Goal: Entertainment & Leisure: Consume media (video, audio)

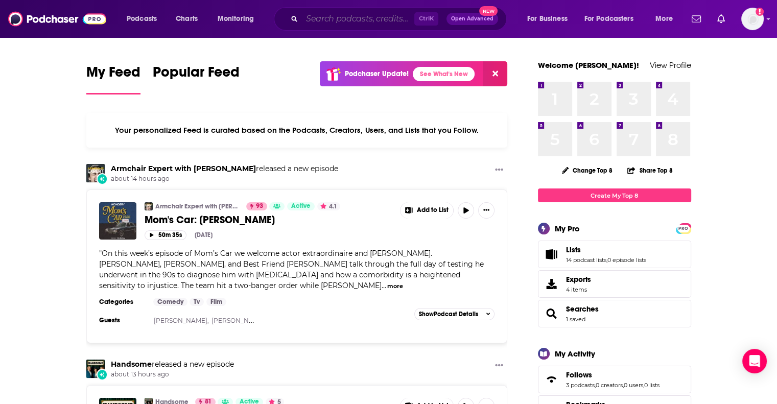
click at [352, 21] on input "Search podcasts, credits, & more..." at bounding box center [358, 19] width 112 height 16
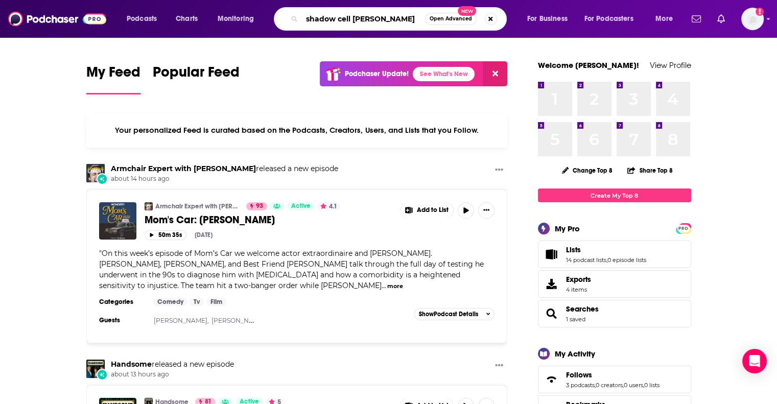
type input "shadow cell bustamante"
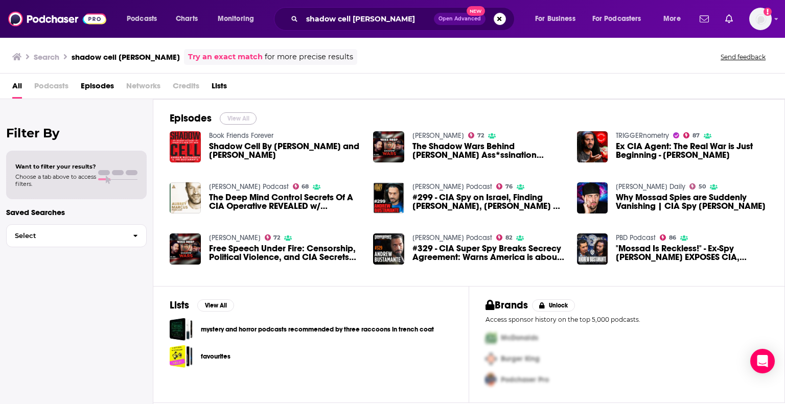
click at [231, 114] on button "View All" at bounding box center [238, 118] width 37 height 12
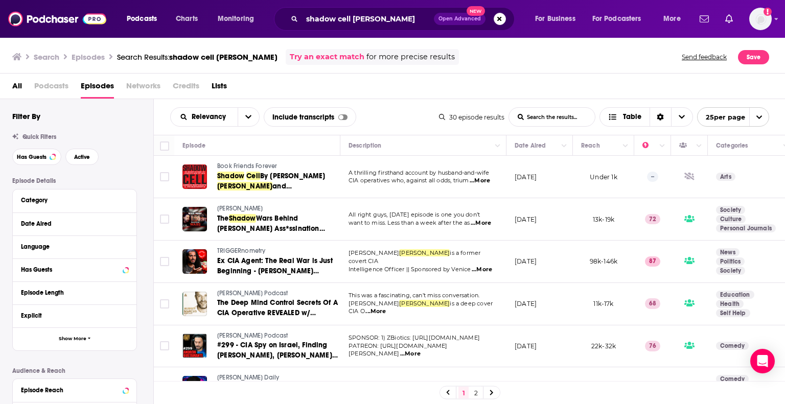
click at [756, 121] on span "open menu" at bounding box center [758, 117] width 19 height 18
click at [742, 163] on button "100 per page" at bounding box center [733, 169] width 71 height 16
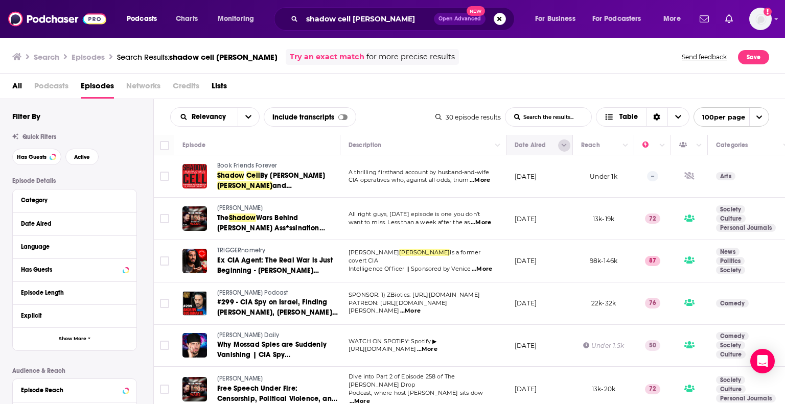
click at [564, 149] on button "Column Actions" at bounding box center [564, 146] width 12 height 12
click at [557, 77] on div at bounding box center [392, 202] width 785 height 404
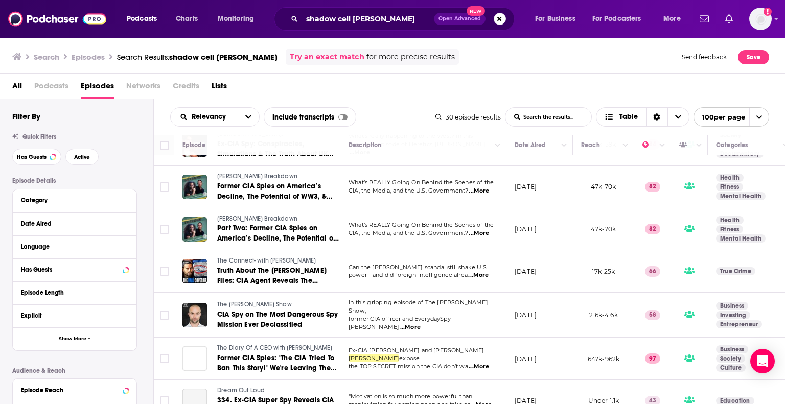
scroll to position [1019, 0]
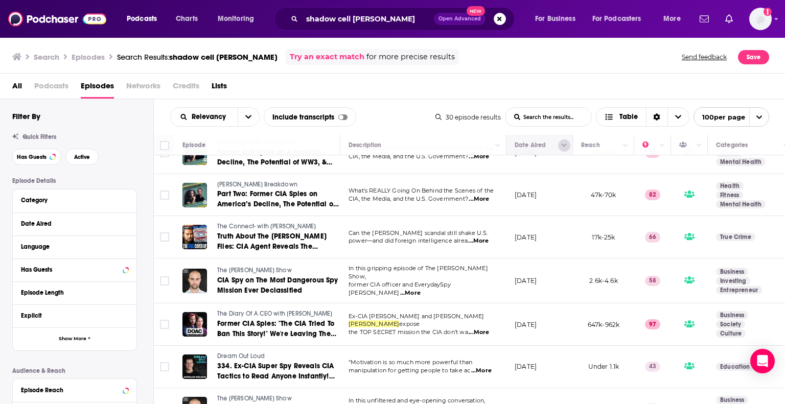
click at [562, 145] on icon "Column Actions" at bounding box center [564, 146] width 5 height 6
click at [506, 66] on div at bounding box center [392, 202] width 785 height 404
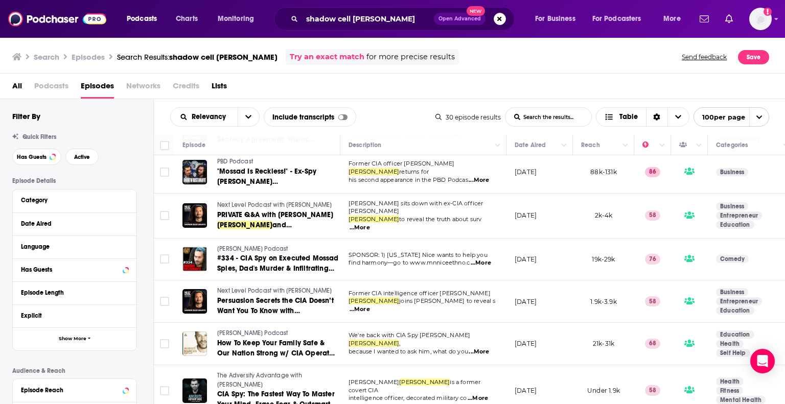
scroll to position [150, 0]
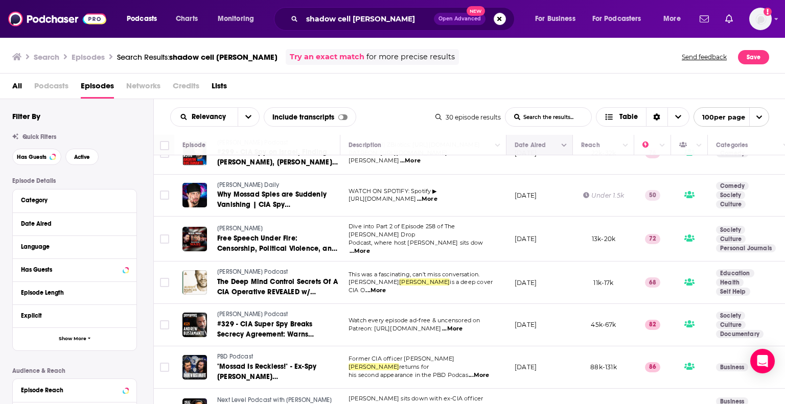
click at [532, 148] on button "Move" at bounding box center [539, 145] width 50 height 12
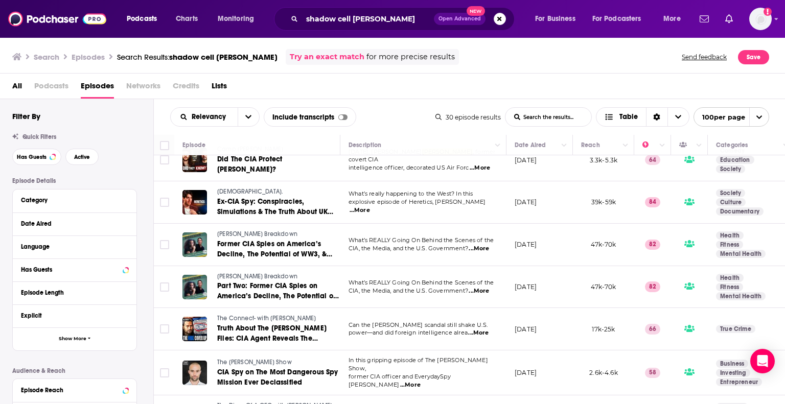
scroll to position [1019, 0]
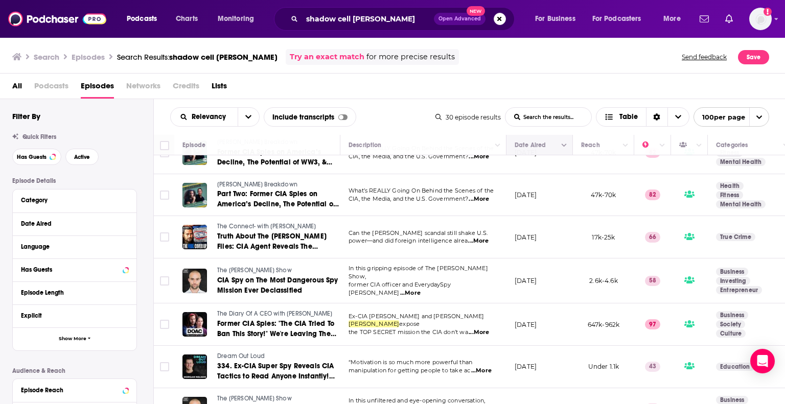
click at [559, 141] on div "Date Aired" at bounding box center [540, 145] width 50 height 12
click at [564, 141] on button "Column Actions" at bounding box center [564, 146] width 12 height 12
click at [530, 153] on div at bounding box center [392, 202] width 785 height 404
click at [523, 147] on button "Move" at bounding box center [539, 145] width 50 height 12
click at [249, 119] on icon "open menu" at bounding box center [248, 116] width 6 height 7
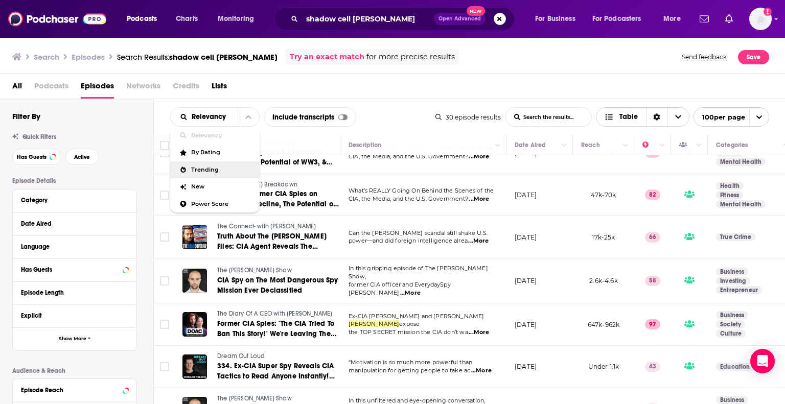
click at [653, 118] on icon "Sort Direction" at bounding box center [656, 116] width 7 height 7
click at [86, 221] on div "Date Aired" at bounding box center [69, 223] width 96 height 7
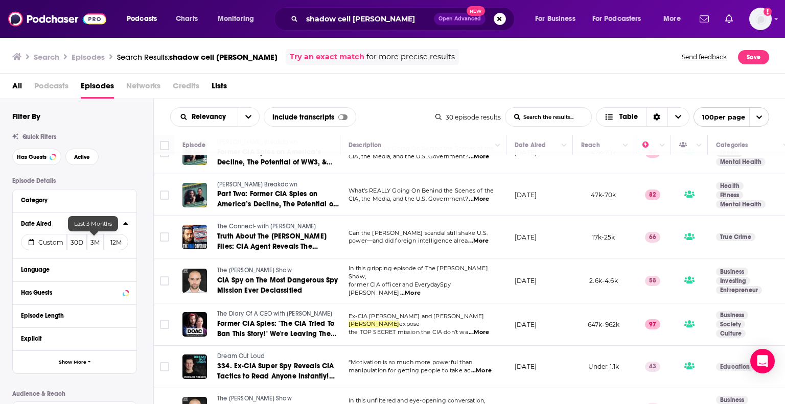
click at [94, 241] on button "3M" at bounding box center [95, 242] width 17 height 16
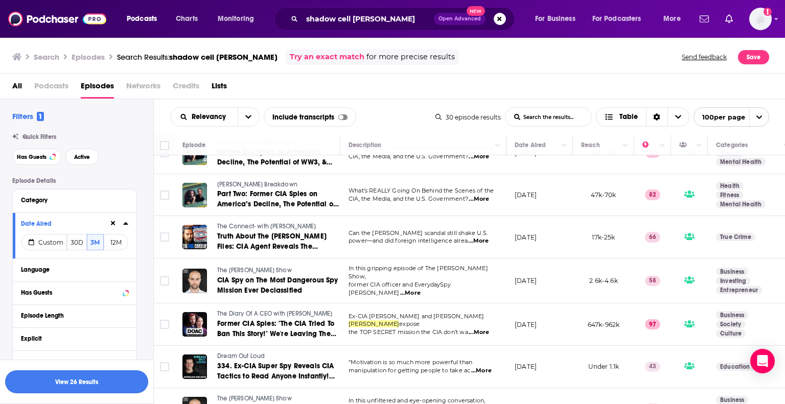
click at [73, 383] on button "View 26 Results" at bounding box center [76, 382] width 143 height 23
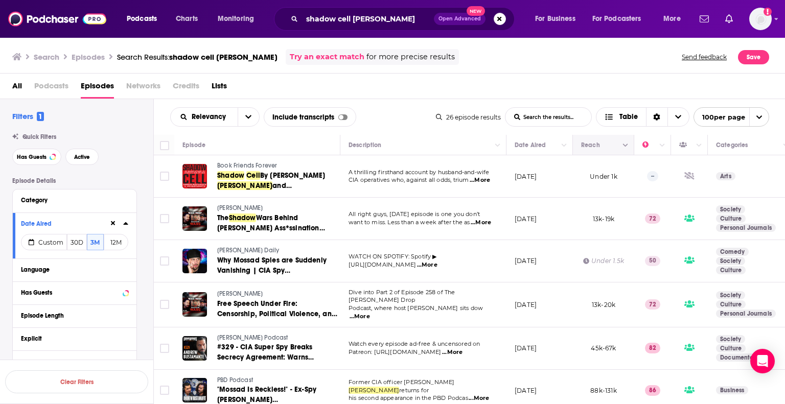
click at [603, 150] on icon "Move" at bounding box center [603, 145] width 12 height 12
click at [628, 143] on icon "Column Actions" at bounding box center [625, 146] width 5 height 6
click at [628, 143] on div at bounding box center [392, 202] width 785 height 404
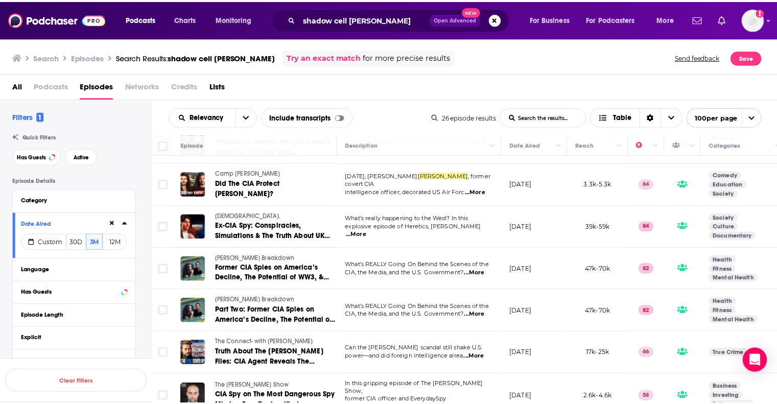
scroll to position [851, 0]
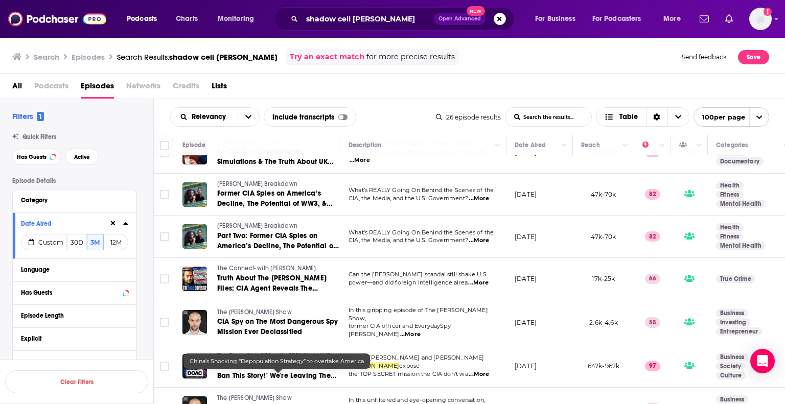
drag, startPoint x: 231, startPoint y: 380, endPoint x: 225, endPoint y: 379, distance: 5.6
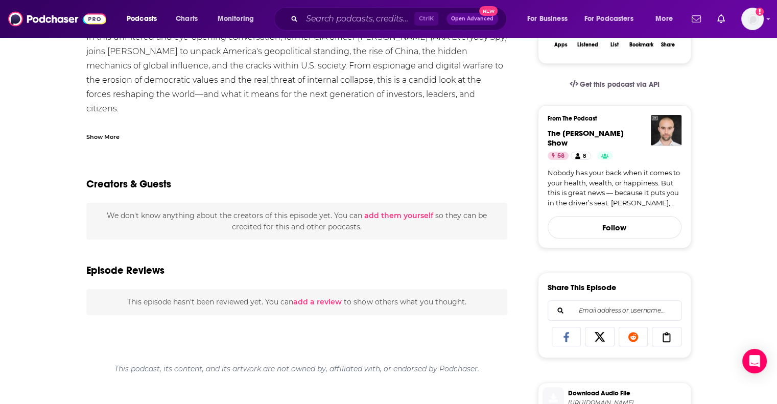
scroll to position [204, 0]
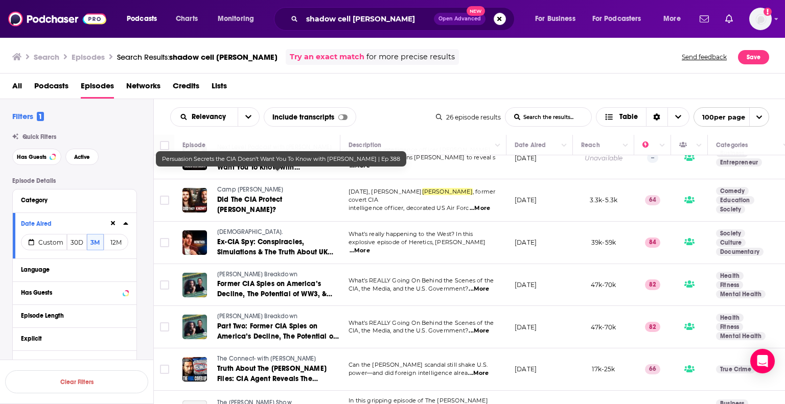
scroll to position [851, 0]
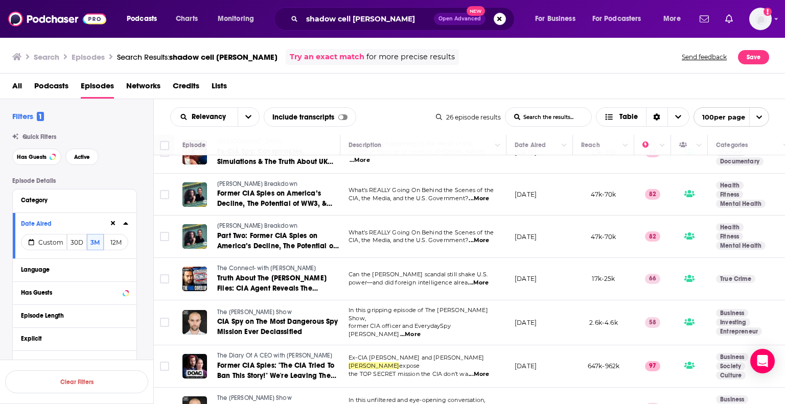
drag, startPoint x: 299, startPoint y: 377, endPoint x: 491, endPoint y: 66, distance: 365.2
click at [491, 66] on div "Search Episodes Search Results: shadow cell bustamante Try an exact match for m…" at bounding box center [393, 55] width 786 height 37
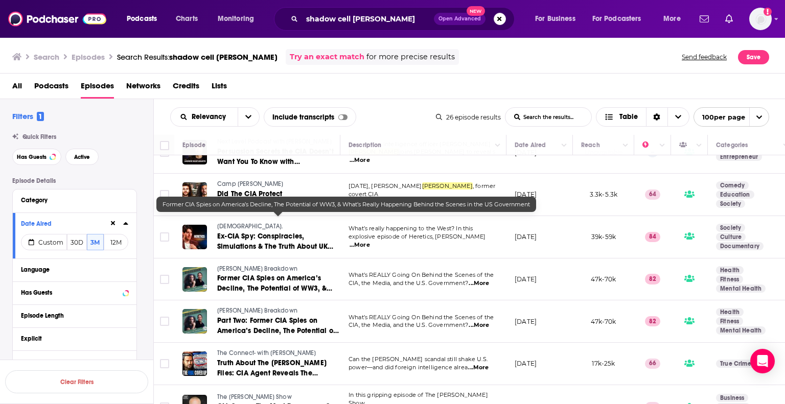
scroll to position [748, 0]
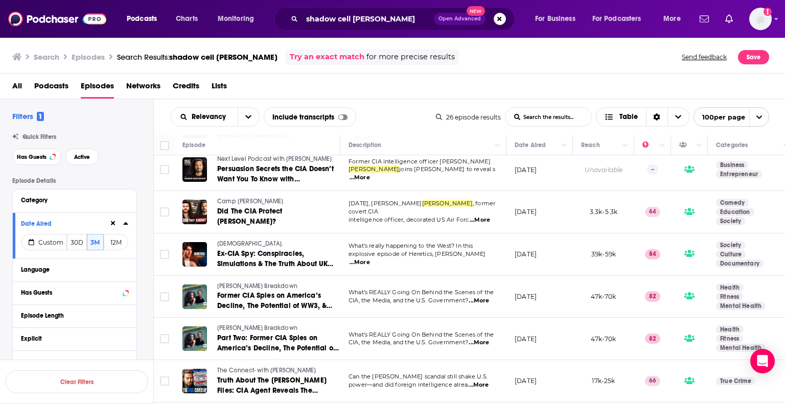
drag, startPoint x: 265, startPoint y: 190, endPoint x: 421, endPoint y: 109, distance: 175.4
click at [421, 109] on div "Relevancy List Search Input Search the results... Include transcripts Table" at bounding box center [303, 116] width 266 height 19
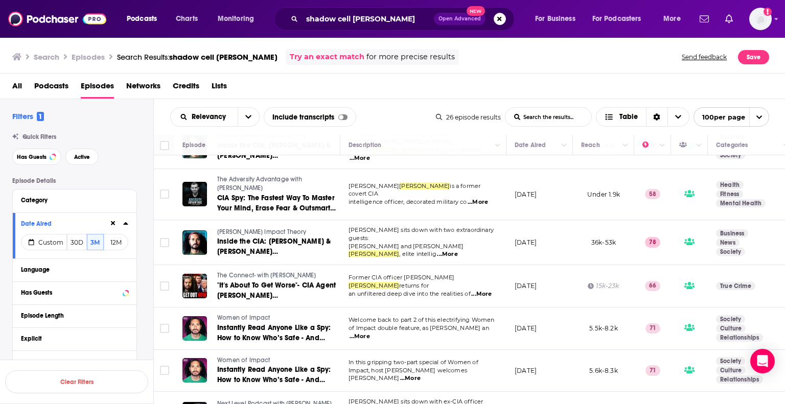
scroll to position [851, 0]
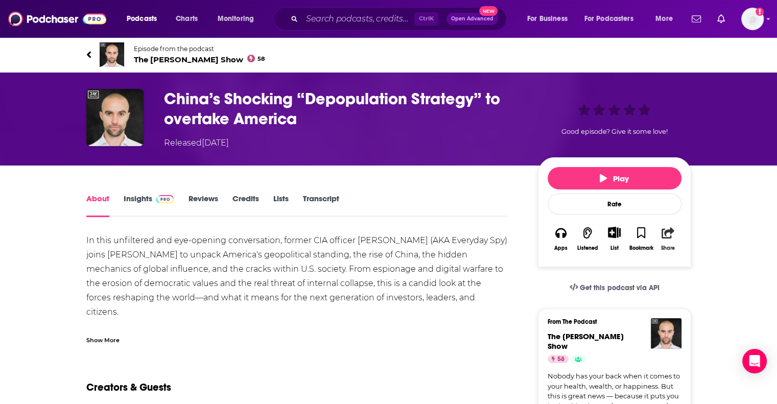
click at [661, 237] on button "Share" at bounding box center [668, 238] width 27 height 37
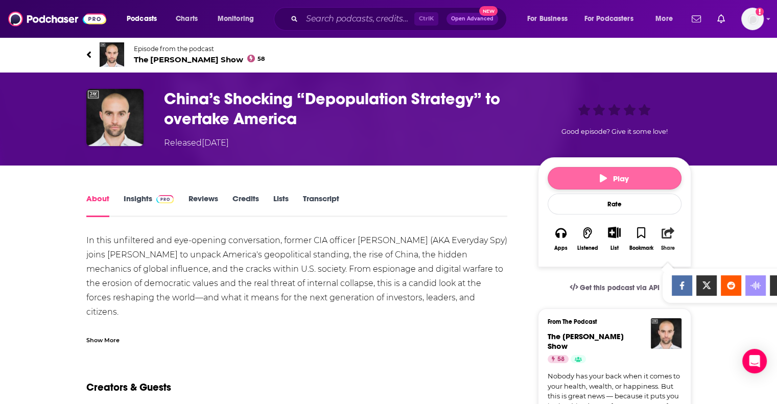
click at [635, 177] on button "Play" at bounding box center [615, 178] width 134 height 22
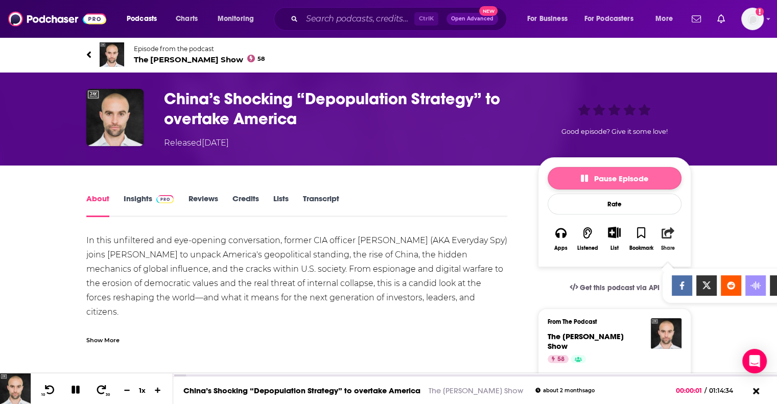
click at [635, 177] on span "Pause Episode" at bounding box center [614, 179] width 67 height 10
